Goal: Find specific page/section: Find specific page/section

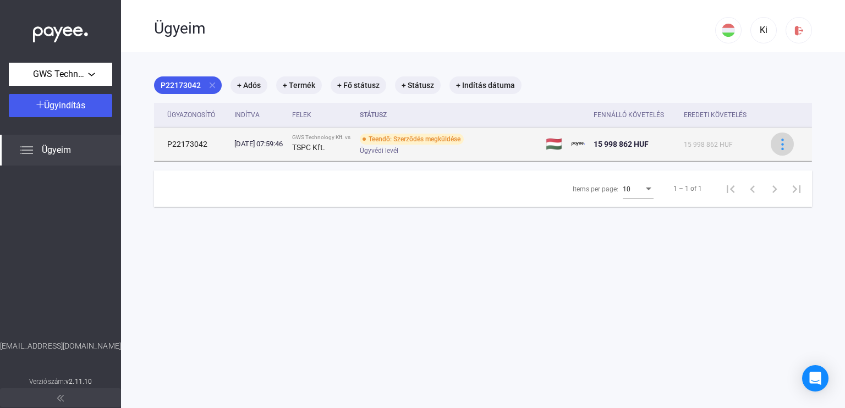
click at [779, 150] on img at bounding box center [783, 145] width 12 height 12
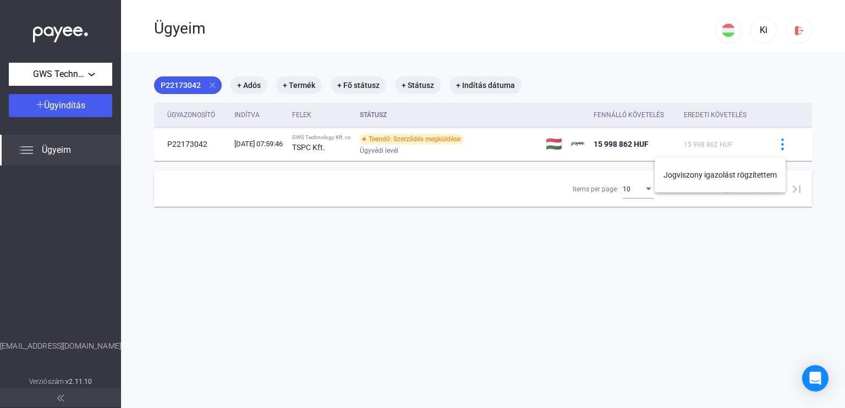
click at [776, 147] on div at bounding box center [422, 204] width 845 height 408
click at [418, 87] on mat-chip "+ Státusz" at bounding box center [418, 85] width 46 height 18
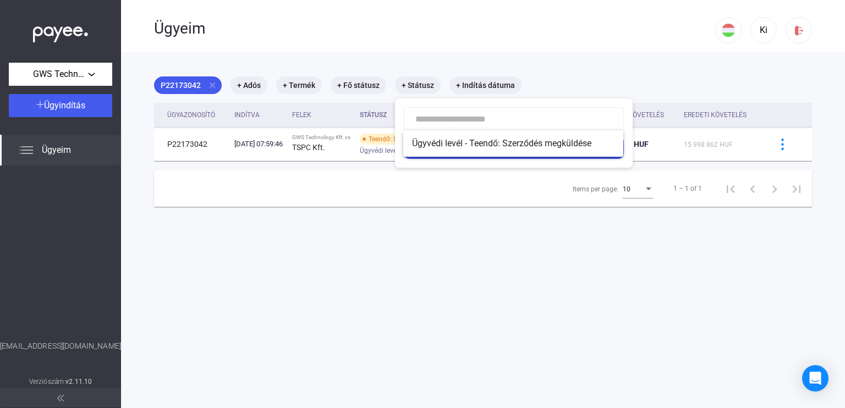
click at [415, 86] on div at bounding box center [422, 204] width 845 height 408
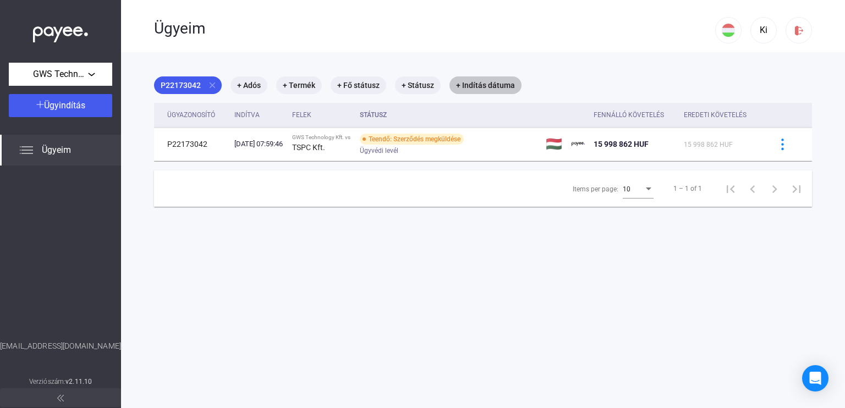
click at [485, 87] on mat-chip "+ Indítás dátuma" at bounding box center [486, 85] width 72 height 18
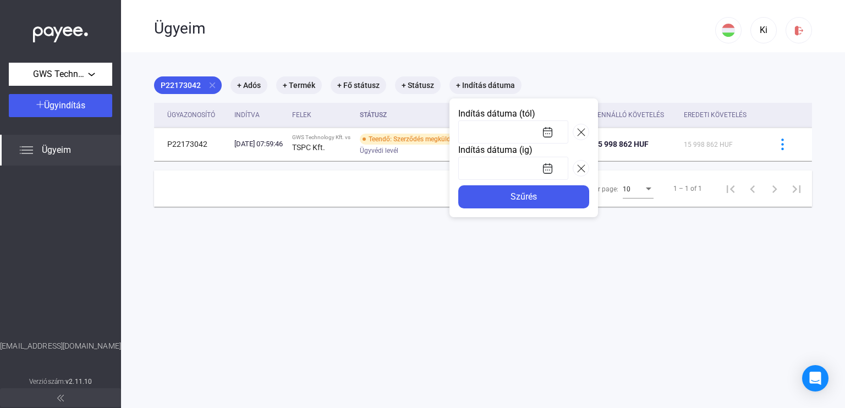
click at [484, 87] on div at bounding box center [422, 204] width 845 height 408
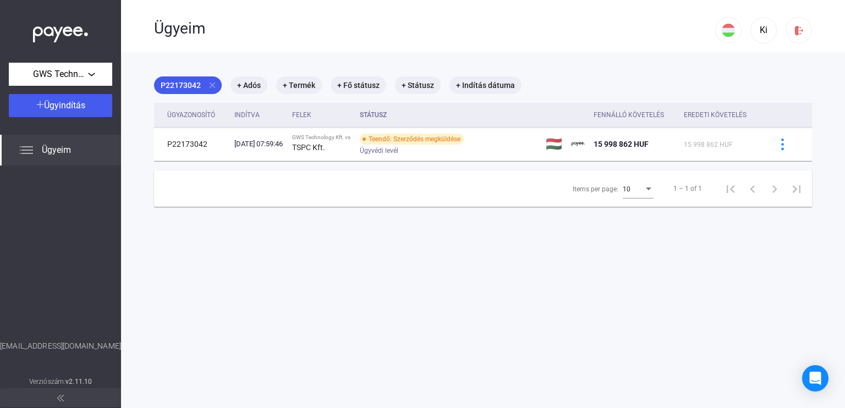
click at [61, 148] on span "Ügyeim" at bounding box center [56, 150] width 29 height 13
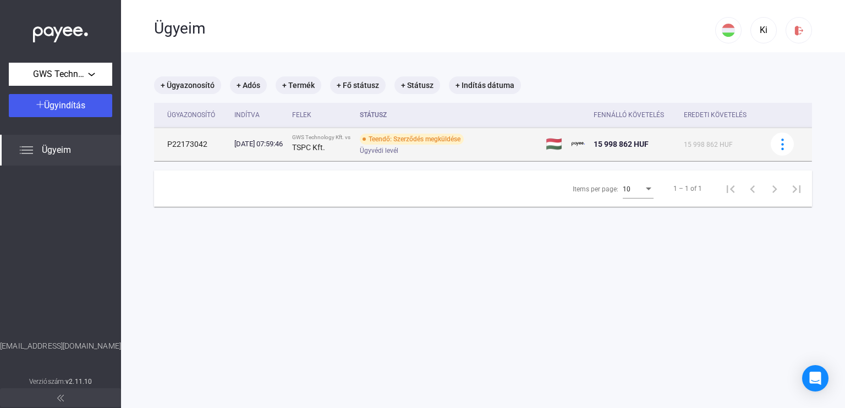
click at [582, 146] on img at bounding box center [578, 144] width 13 height 13
